Goal: Find contact information: Find contact information

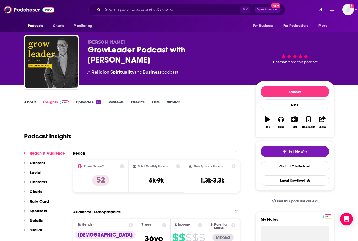
click at [92, 103] on link "Episodes 85" at bounding box center [88, 106] width 25 height 12
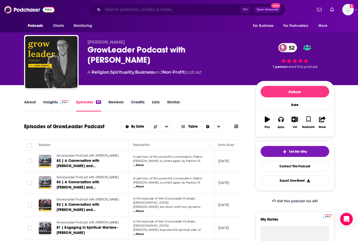
click at [123, 13] on input "Search podcasts, credits, & more..." at bounding box center [172, 9] width 138 height 8
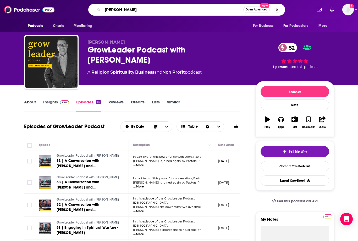
type input "[PERSON_NAME]"
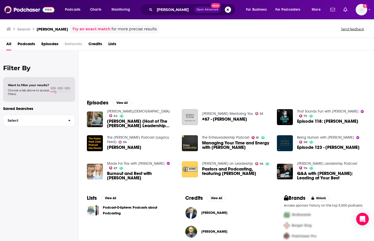
scroll to position [37, 0]
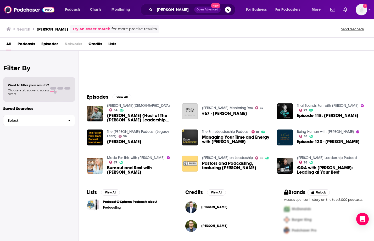
click at [190, 164] on img "Pastors and Podcasting, featuring Carey Nieuwhof" at bounding box center [190, 164] width 16 height 16
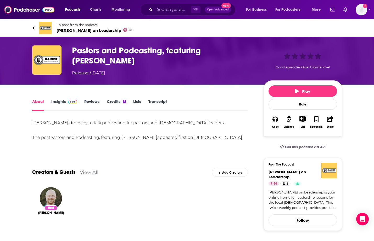
click at [58, 103] on link "Insights" at bounding box center [64, 105] width 26 height 12
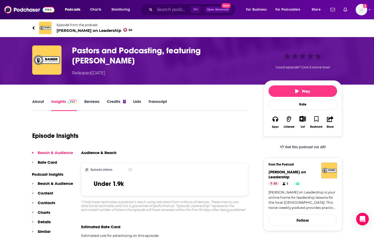
click at [73, 31] on span "[PERSON_NAME] on Leadership 56" at bounding box center [95, 30] width 76 height 5
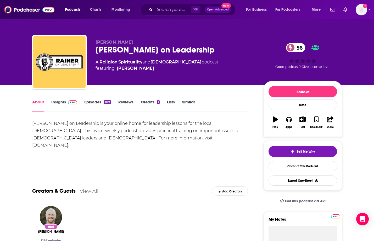
click at [56, 99] on div "About Insights Episodes 1193 Reviews Credits 1 Lists Similar" at bounding box center [140, 105] width 216 height 13
click at [58, 103] on link "Insights" at bounding box center [64, 106] width 26 height 12
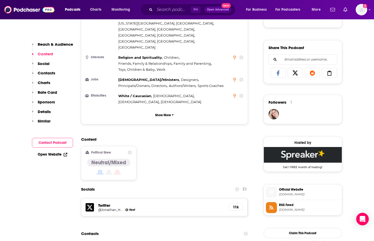
scroll to position [336, 0]
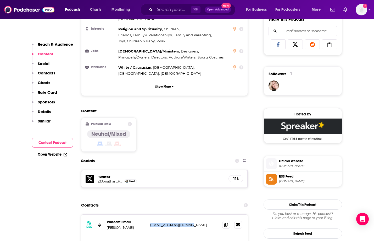
drag, startPoint x: 195, startPoint y: 194, endPoint x: 150, endPoint y: 195, distance: 44.7
click at [150, 223] on p "[EMAIL_ADDRESS][DOMAIN_NAME]" at bounding box center [184, 225] width 68 height 4
copy p "[EMAIL_ADDRESS][DOMAIN_NAME]"
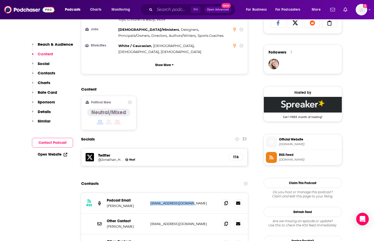
scroll to position [372, 0]
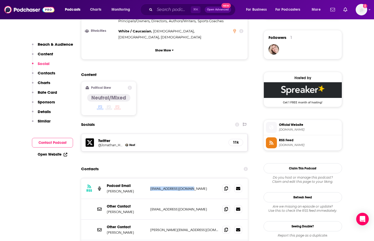
click at [196, 187] on p "[EMAIL_ADDRESS][DOMAIN_NAME]" at bounding box center [184, 189] width 68 height 4
drag, startPoint x: 197, startPoint y: 157, endPoint x: 150, endPoint y: 159, distance: 47.9
click at [150, 179] on div "RSS Podcast Email [PERSON_NAME] [PERSON_NAME][EMAIL_ADDRESS][DOMAIN_NAME] [EMAI…" at bounding box center [164, 189] width 167 height 21
copy p "[EMAIL_ADDRESS][DOMAIN_NAME]"
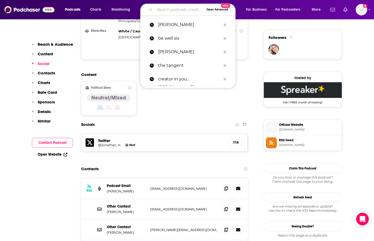
click at [178, 9] on input "Search podcasts, credits, & more..." at bounding box center [179, 9] width 49 height 8
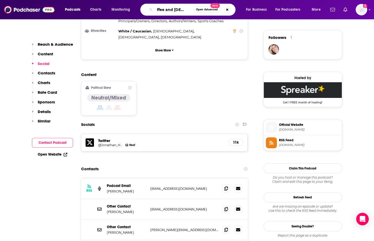
type input "coffee and [DEMOGRAPHIC_DATA] time"
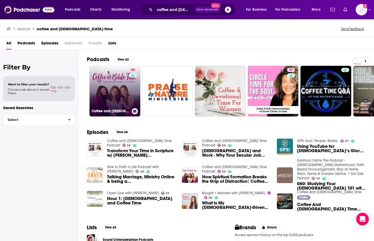
click at [118, 101] on link "59 Coffee and [DEMOGRAPHIC_DATA] Time Podcast" at bounding box center [114, 91] width 51 height 51
